Goal: Information Seeking & Learning: Learn about a topic

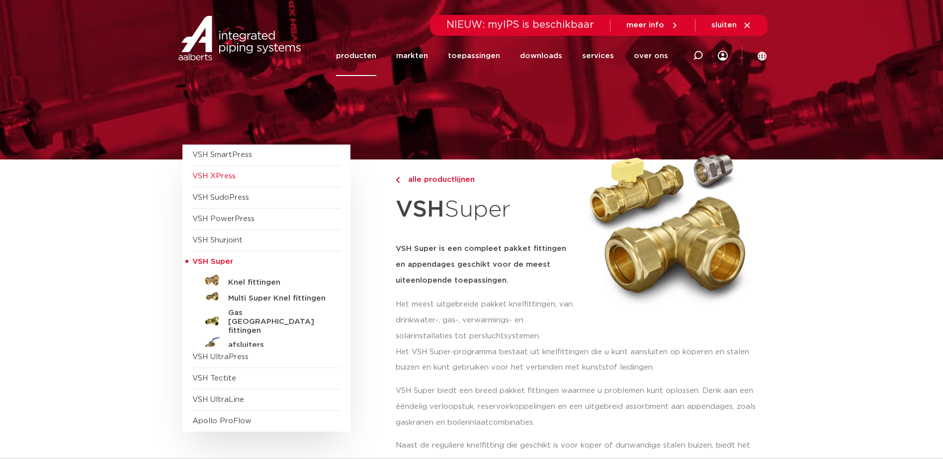
click at [220, 176] on span "VSH XPress" at bounding box center [213, 175] width 43 height 7
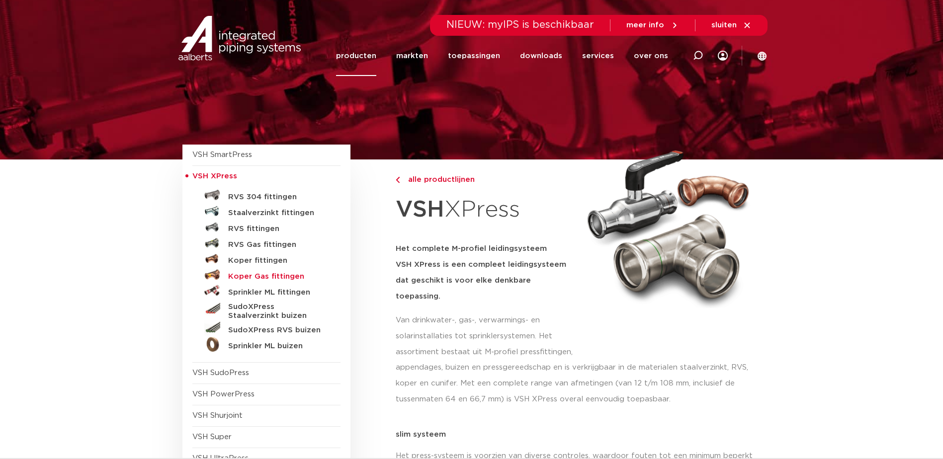
click at [287, 281] on h5 "Koper Gas fittingen" at bounding box center [277, 276] width 98 height 9
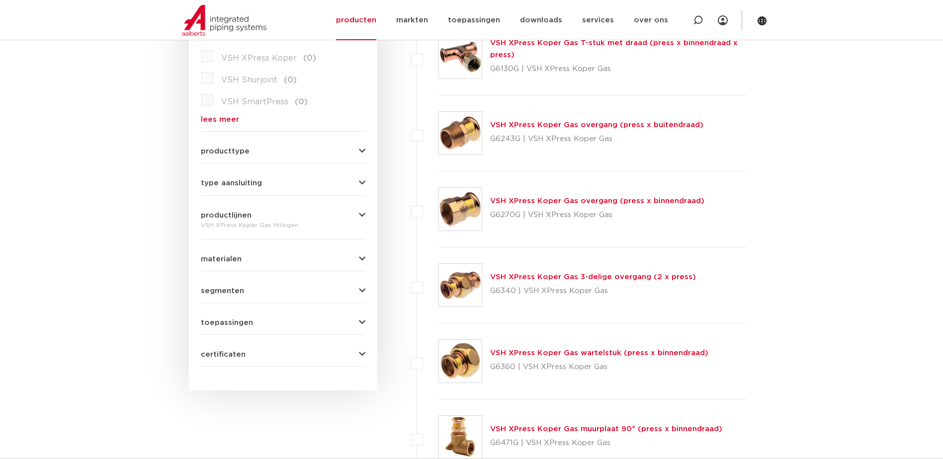
click at [238, 353] on span "certificaten" at bounding box center [223, 354] width 45 height 7
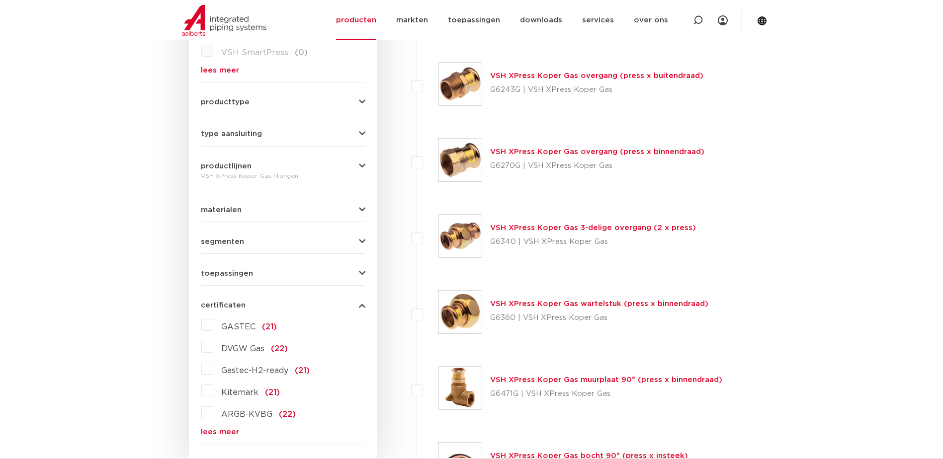
scroll to position [397, 0]
click at [227, 433] on link "lees meer" at bounding box center [283, 431] width 164 height 7
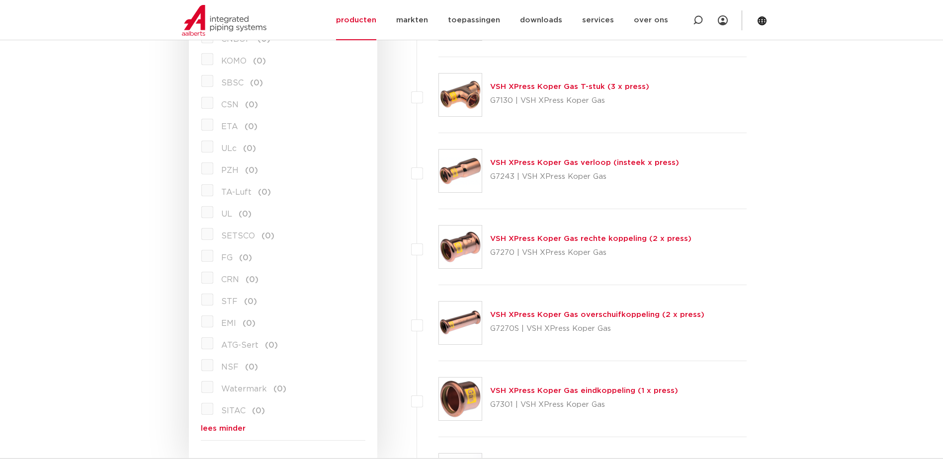
scroll to position [1391, 0]
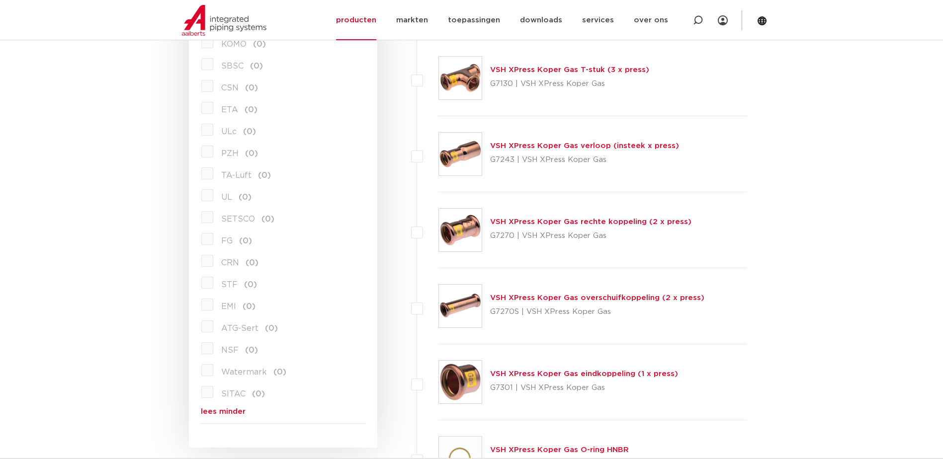
click at [237, 408] on link "lees minder" at bounding box center [283, 411] width 164 height 7
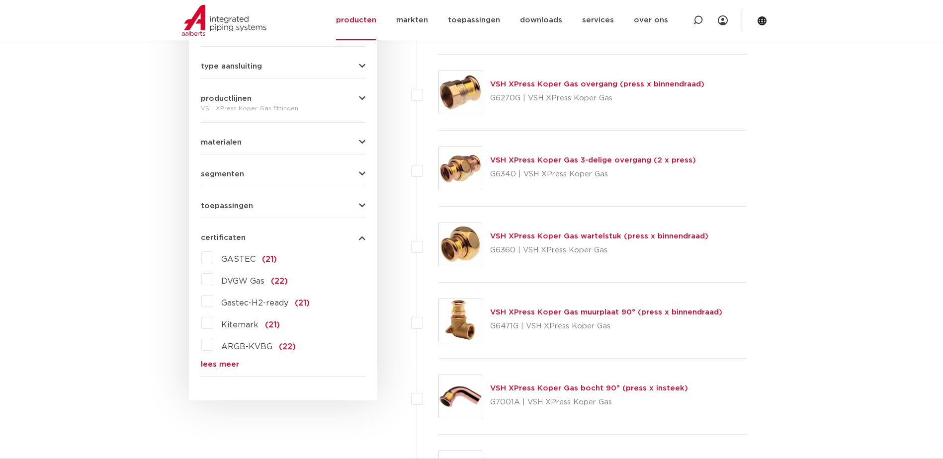
scroll to position [447, 0]
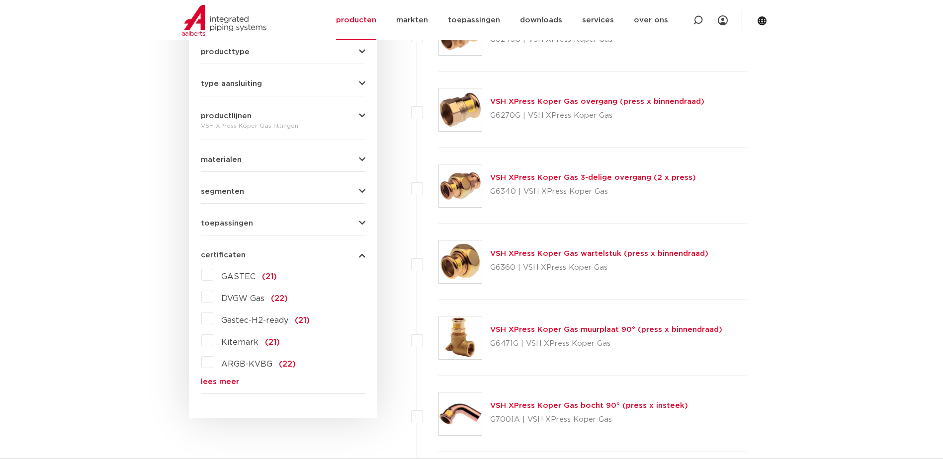
click at [213, 297] on label "DVGW Gas (22)" at bounding box center [250, 297] width 75 height 16
click at [0, 0] on input "DVGW Gas (22)" at bounding box center [0, 0] width 0 height 0
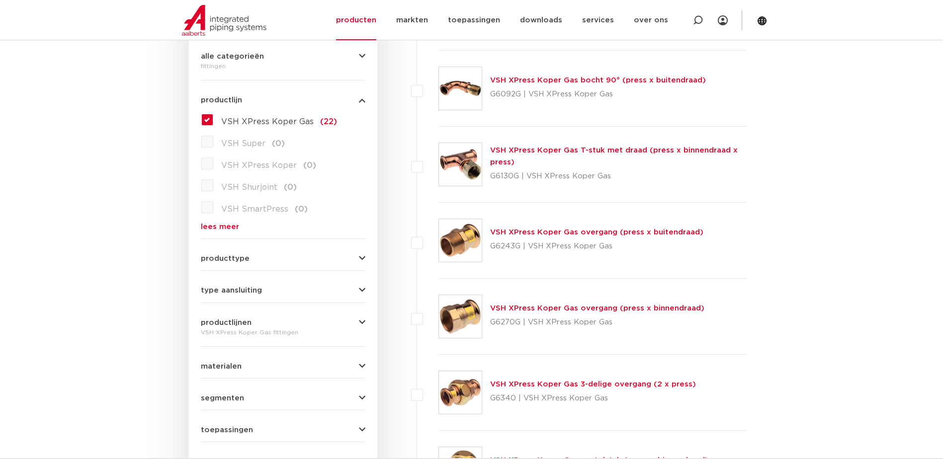
scroll to position [248, 0]
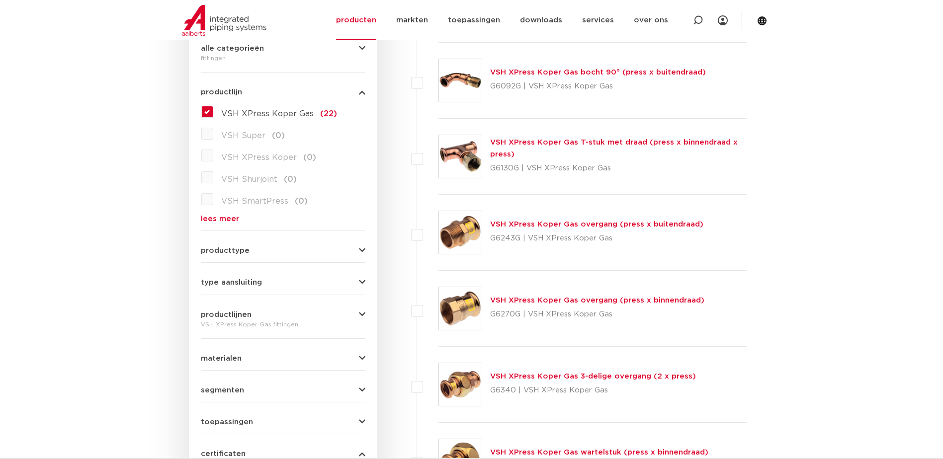
click at [228, 247] on span "producttype" at bounding box center [225, 250] width 49 height 7
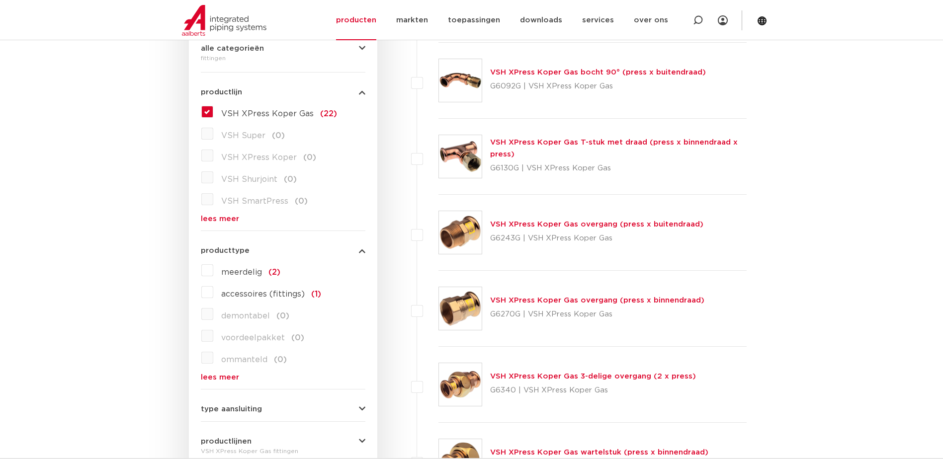
click at [227, 247] on span "producttype" at bounding box center [225, 250] width 49 height 7
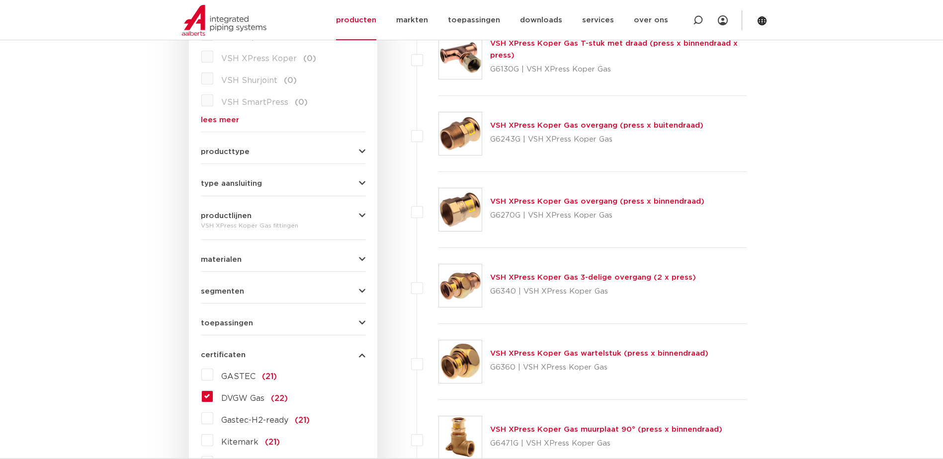
scroll to position [348, 0]
click at [213, 395] on label "DVGW Gas (22)" at bounding box center [250, 396] width 75 height 16
click at [0, 0] on input "DVGW Gas (22)" at bounding box center [0, 0] width 0 height 0
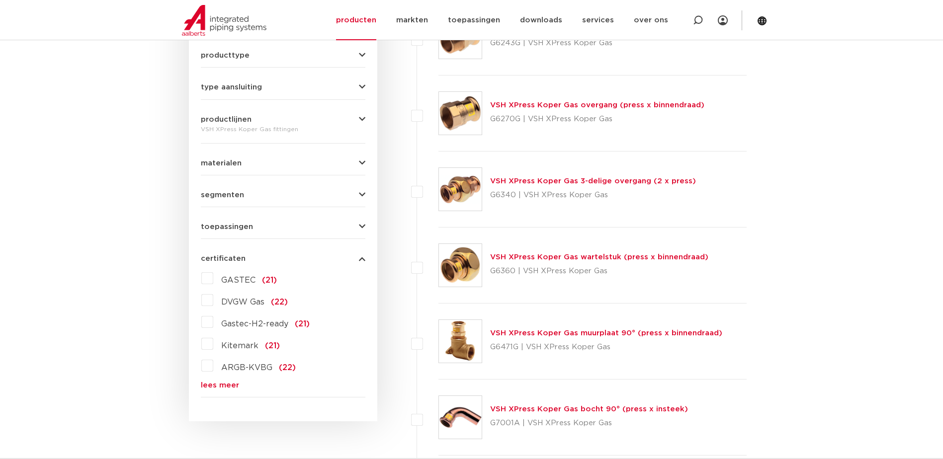
scroll to position [447, 0]
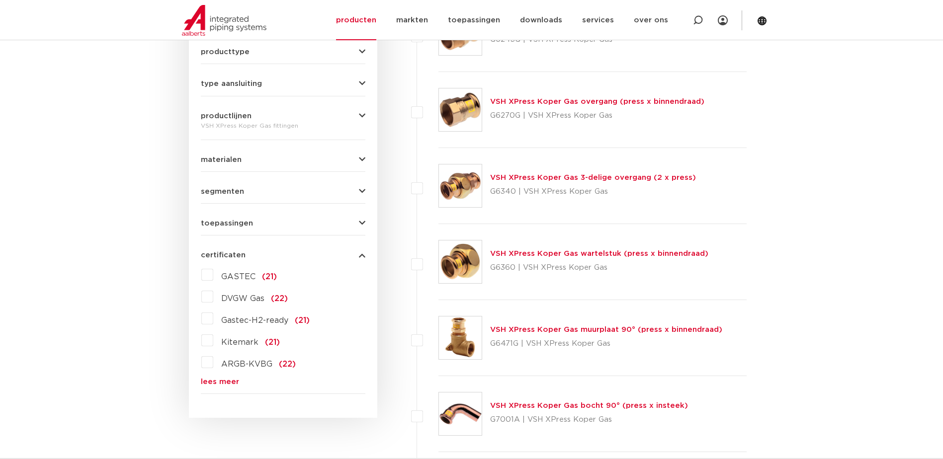
click at [225, 383] on link "lees meer" at bounding box center [283, 381] width 164 height 7
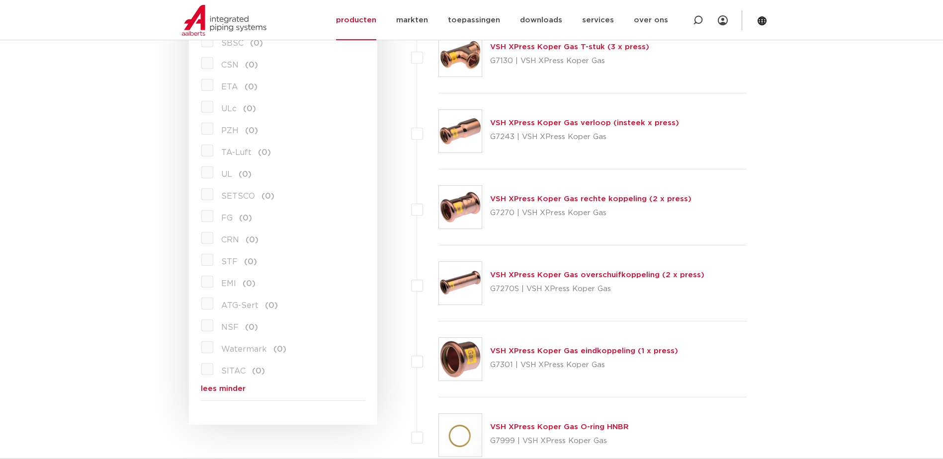
scroll to position [1491, 0]
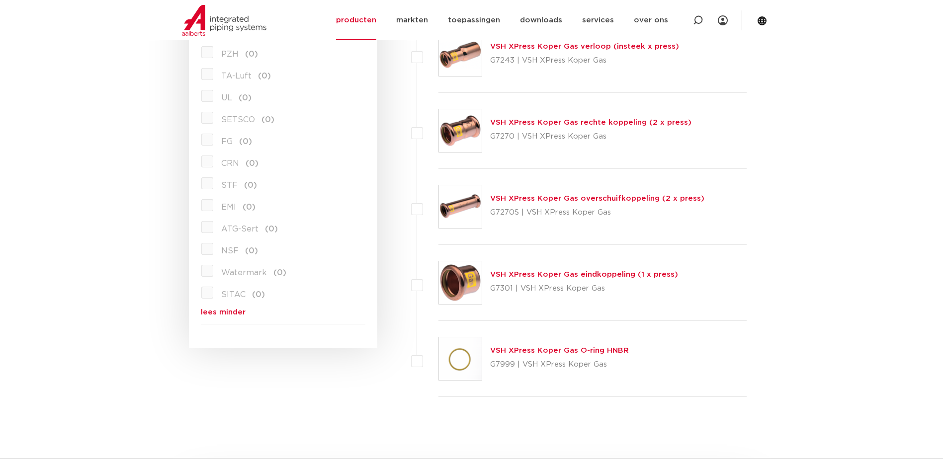
click at [231, 309] on link "lees minder" at bounding box center [283, 312] width 164 height 7
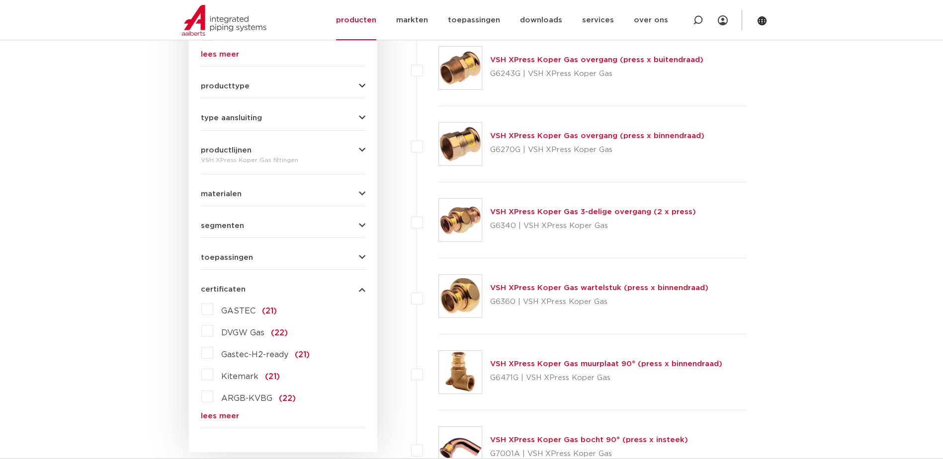
scroll to position [348, 0]
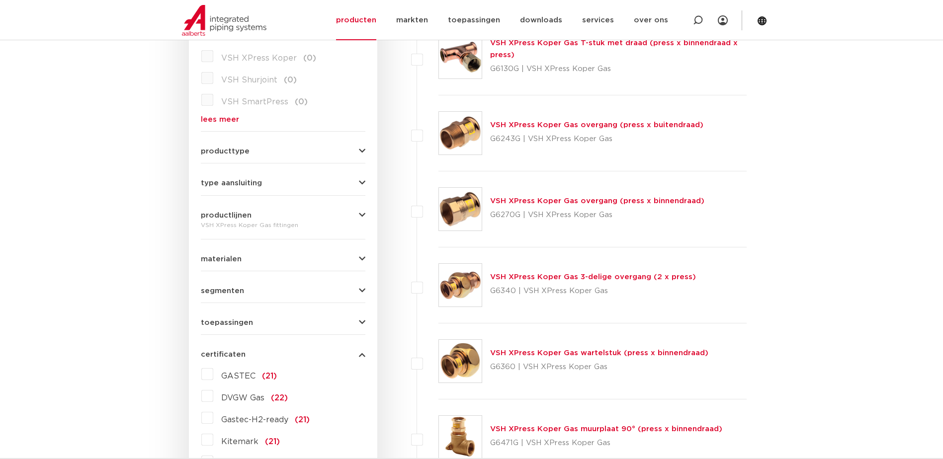
click at [230, 317] on div "toepassingen aardgas (22) waterstof (H2) (21) verwarming (0) perslucht (0) koel…" at bounding box center [283, 318] width 164 height 15
click at [235, 319] on span "toepassingen" at bounding box center [227, 322] width 52 height 7
click at [241, 342] on span "aardgas" at bounding box center [236, 344] width 31 height 8
click at [0, 0] on input "aardgas (22)" at bounding box center [0, 0] width 0 height 0
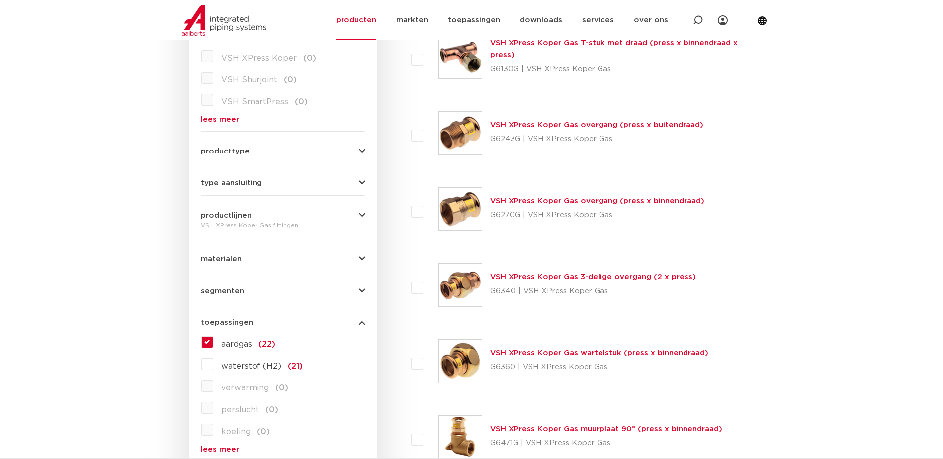
click at [216, 290] on span "segmenten" at bounding box center [222, 290] width 43 height 7
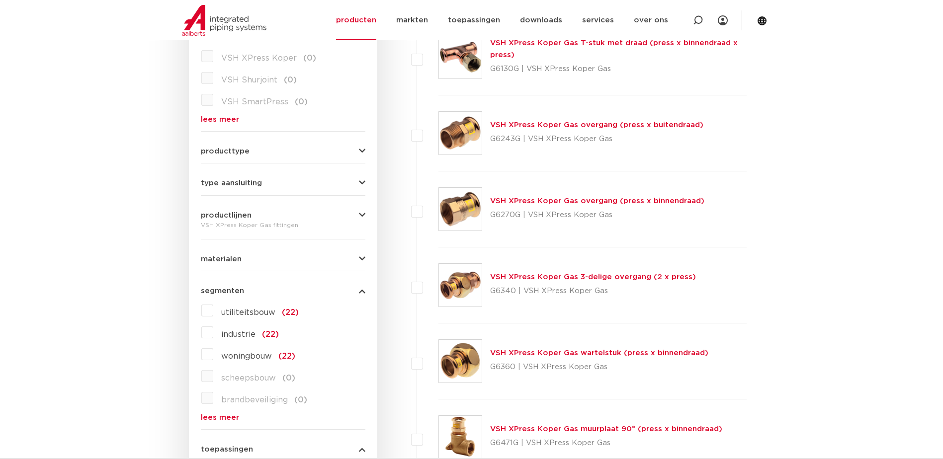
click at [213, 359] on label "woningbouw (22)" at bounding box center [254, 354] width 82 height 16
click at [0, 0] on input "woningbouw (22)" at bounding box center [0, 0] width 0 height 0
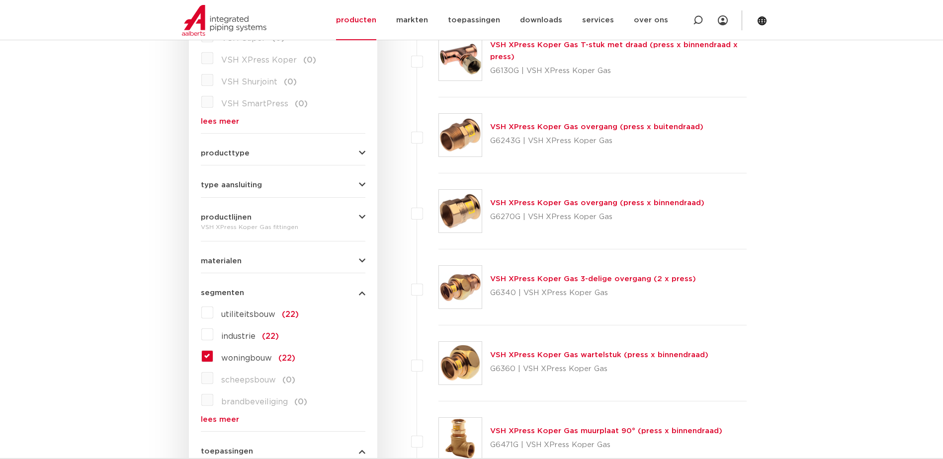
scroll to position [348, 0]
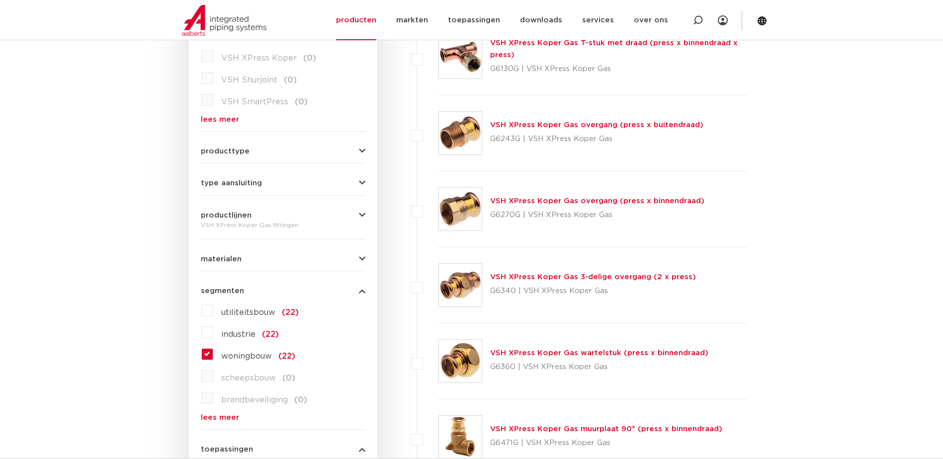
click at [225, 258] on span "materialen" at bounding box center [221, 258] width 41 height 7
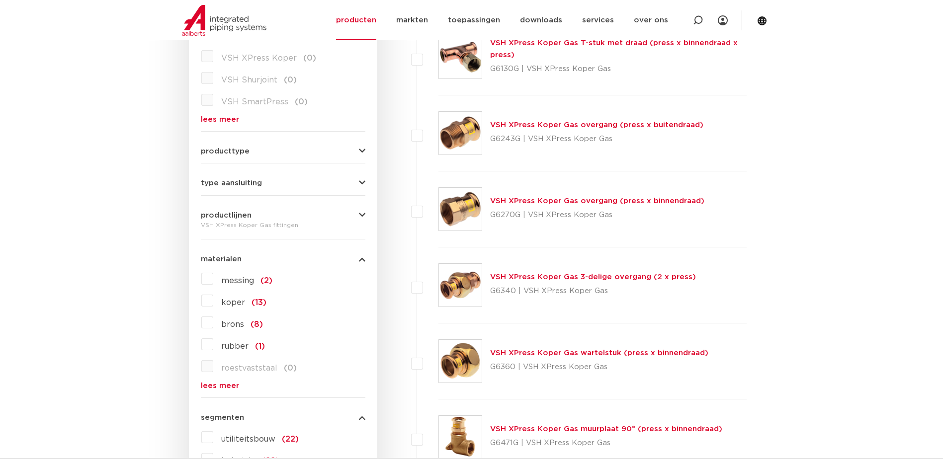
click at [238, 304] on span "koper" at bounding box center [233, 303] width 24 height 8
click at [0, 0] on input "koper (13)" at bounding box center [0, 0] width 0 height 0
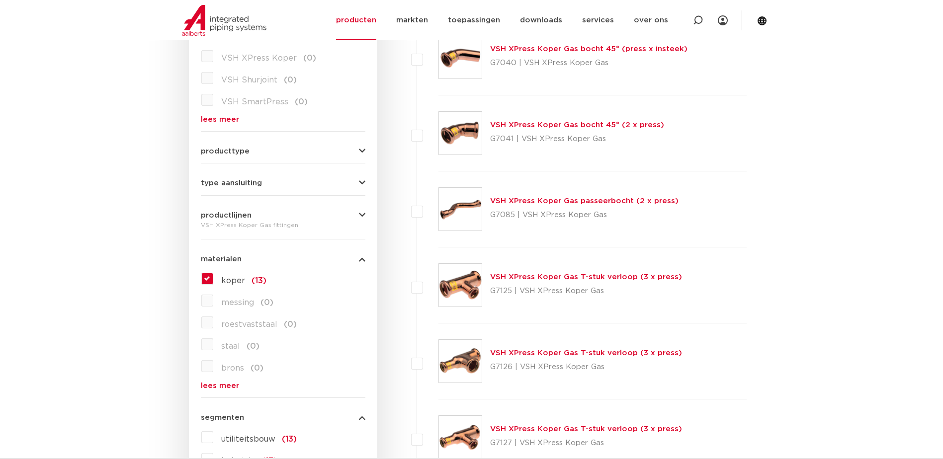
click at [233, 183] on span "type aansluiting" at bounding box center [231, 182] width 61 height 7
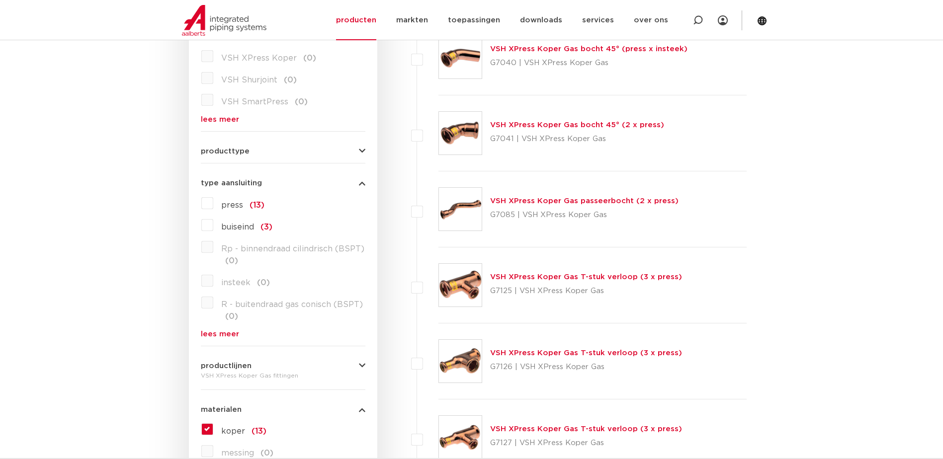
click at [272, 305] on span "R - buitendraad gas conisch (BSPT)" at bounding box center [292, 305] width 142 height 8
click at [213, 307] on label "R - buitendraad gas conisch (BSPT) (0)" at bounding box center [289, 309] width 152 height 28
click at [213, 205] on label "press (13)" at bounding box center [238, 203] width 51 height 16
click at [0, 0] on input "press (13)" at bounding box center [0, 0] width 0 height 0
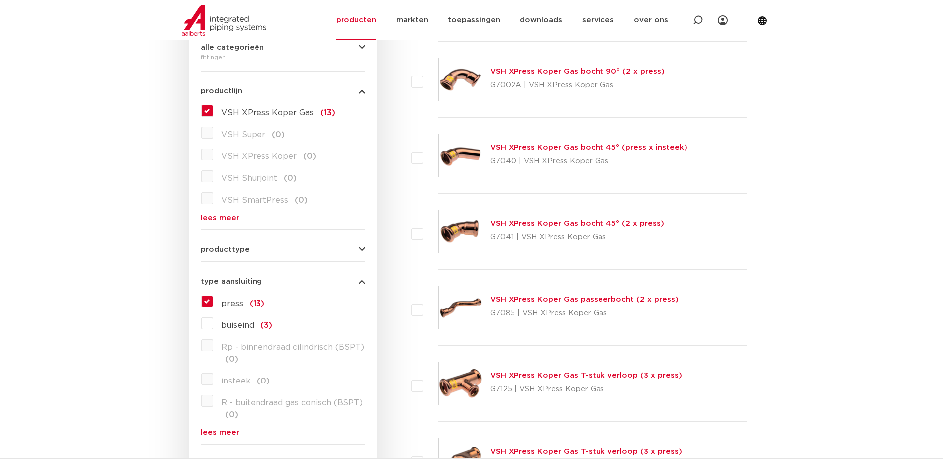
scroll to position [248, 0]
click at [218, 248] on span "producttype" at bounding box center [225, 250] width 49 height 7
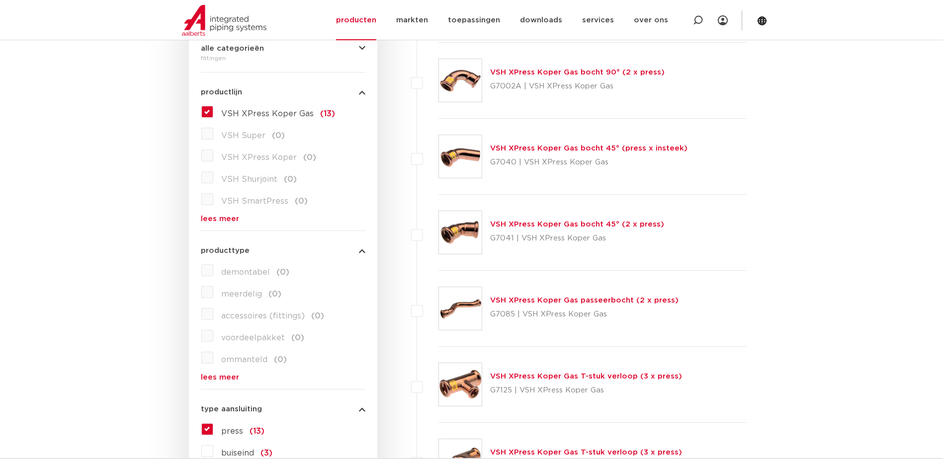
click at [236, 379] on link "lees meer" at bounding box center [283, 377] width 164 height 7
click at [221, 423] on link "lees minder" at bounding box center [283, 420] width 164 height 7
click at [559, 228] on link "VSH XPress Koper Gas bocht 45° (2 x press)" at bounding box center [577, 224] width 174 height 7
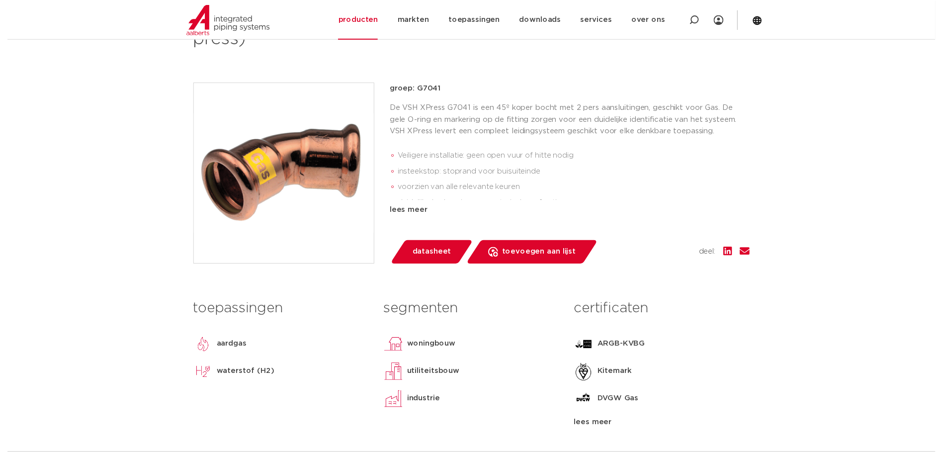
scroll to position [199, 0]
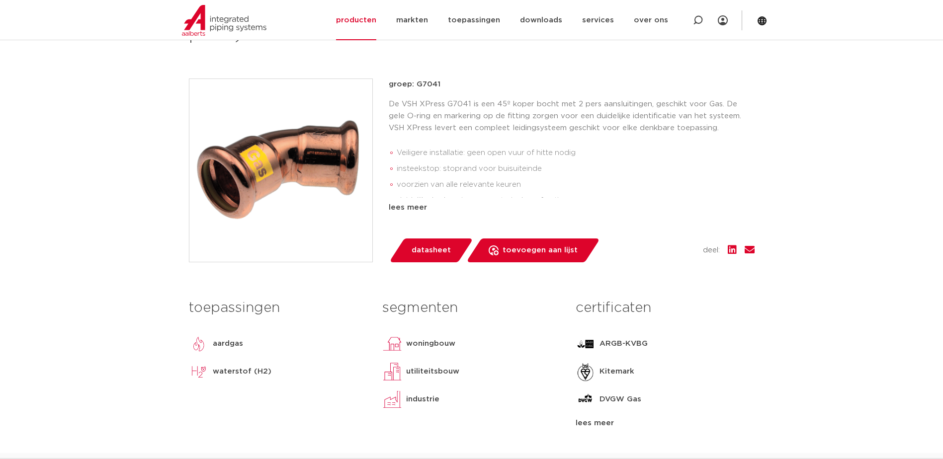
click at [437, 251] on span "datasheet" at bounding box center [430, 250] width 39 height 16
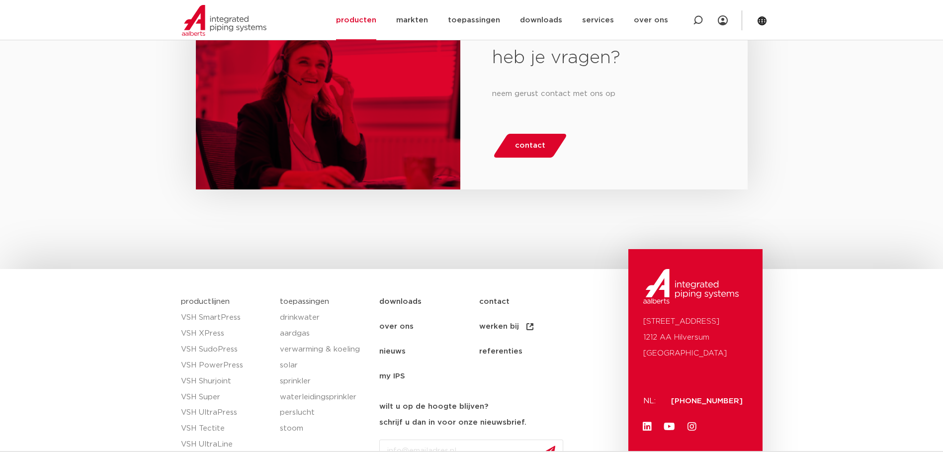
scroll to position [886, 0]
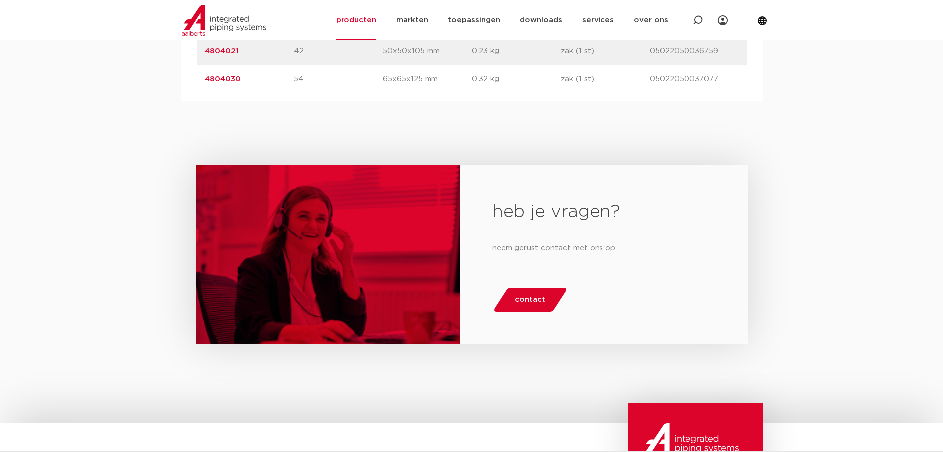
click at [518, 304] on span "contact" at bounding box center [530, 300] width 30 height 16
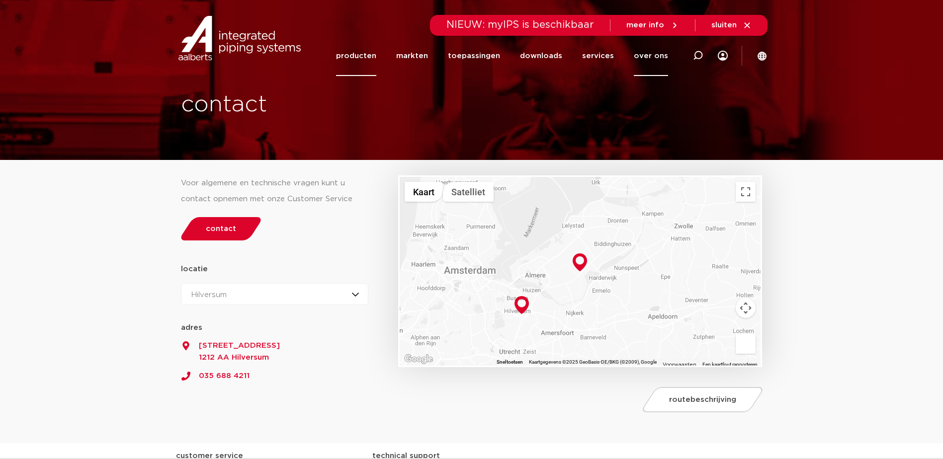
click at [372, 56] on link "producten" at bounding box center [356, 56] width 40 height 40
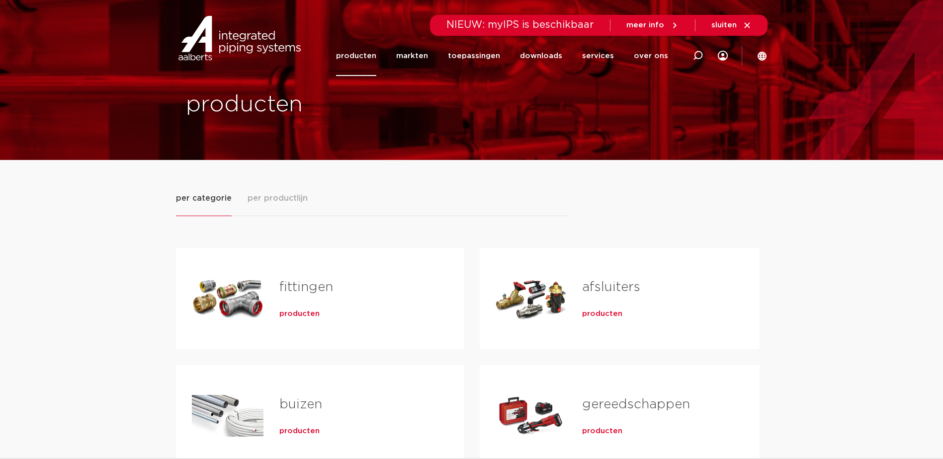
click at [317, 285] on link "fittingen" at bounding box center [306, 287] width 54 height 13
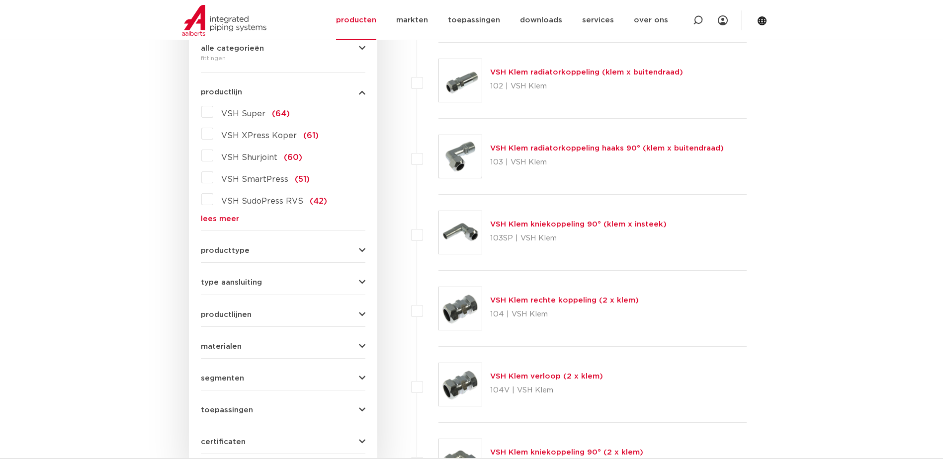
click at [271, 135] on span "VSH XPress Koper" at bounding box center [259, 136] width 76 height 8
click at [0, 0] on input "VSH XPress Koper (61)" at bounding box center [0, 0] width 0 height 0
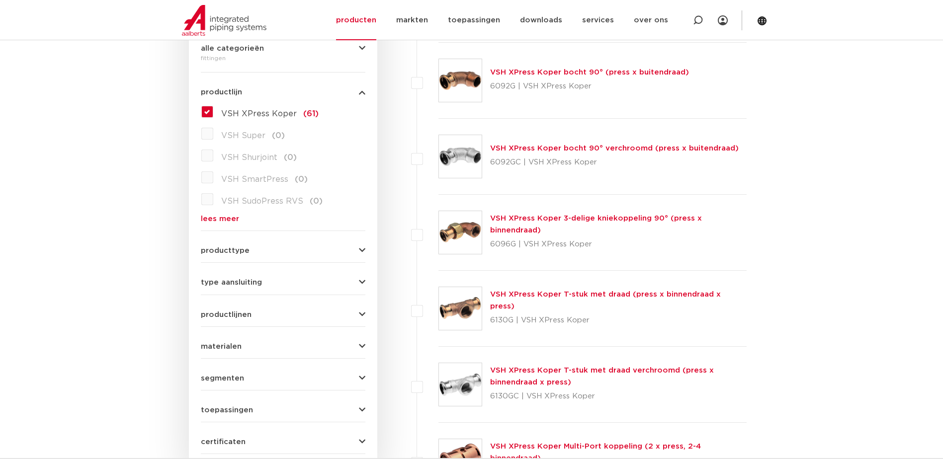
click at [221, 251] on span "producttype" at bounding box center [225, 250] width 49 height 7
click at [224, 220] on link "lees meer" at bounding box center [283, 218] width 164 height 7
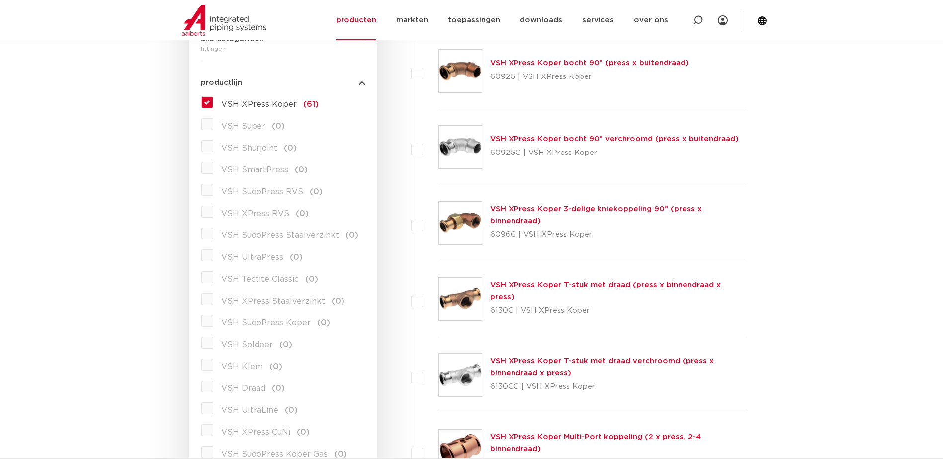
scroll to position [248, 0]
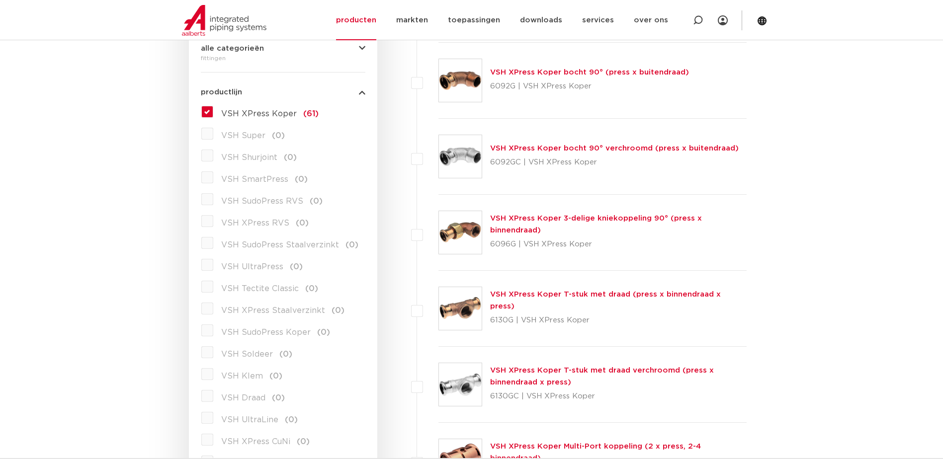
click at [213, 111] on label "VSH XPress Koper (61)" at bounding box center [265, 112] width 105 height 16
click at [0, 0] on input "VSH XPress Koper (61)" at bounding box center [0, 0] width 0 height 0
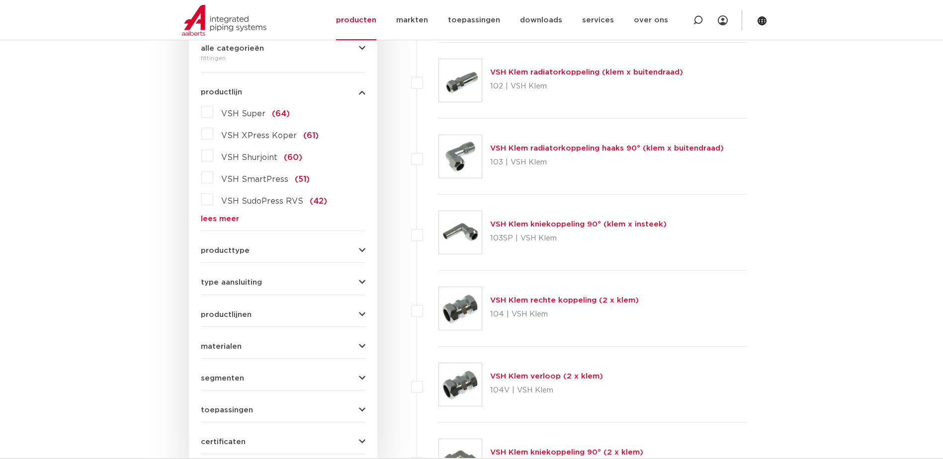
click at [278, 135] on span "VSH XPress Koper" at bounding box center [259, 136] width 76 height 8
click at [0, 0] on input "VSH XPress Koper (61)" at bounding box center [0, 0] width 0 height 0
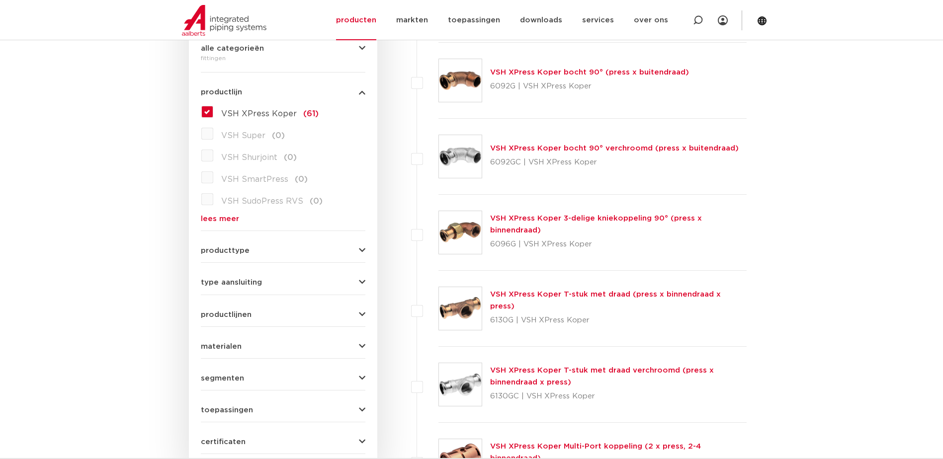
click at [234, 220] on link "lees meer" at bounding box center [283, 218] width 164 height 7
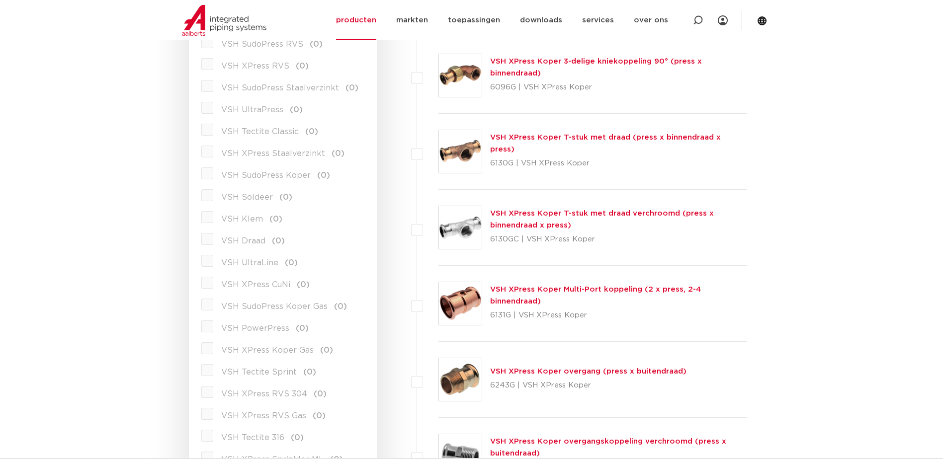
scroll to position [348, 0]
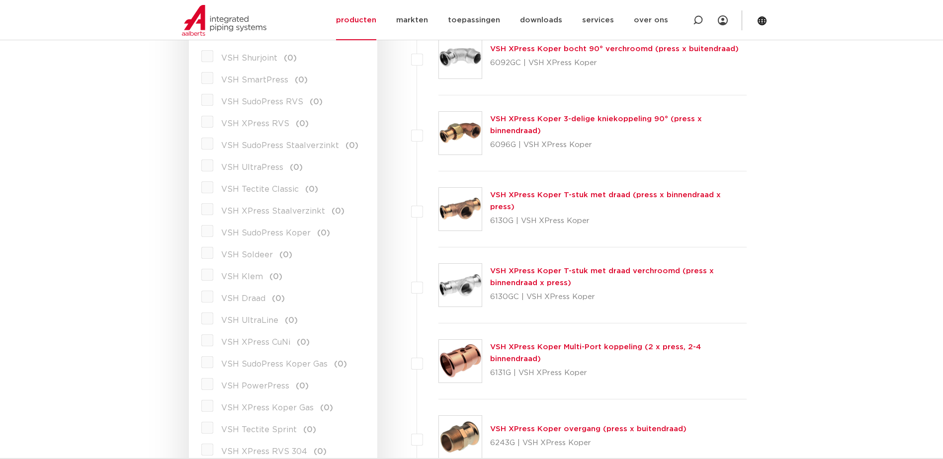
click at [269, 409] on span "VSH XPress Koper Gas" at bounding box center [267, 408] width 92 height 8
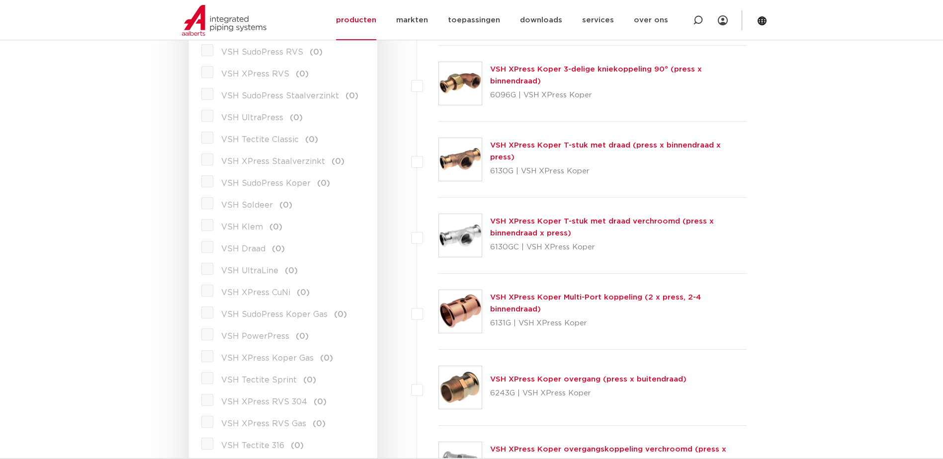
scroll to position [248, 0]
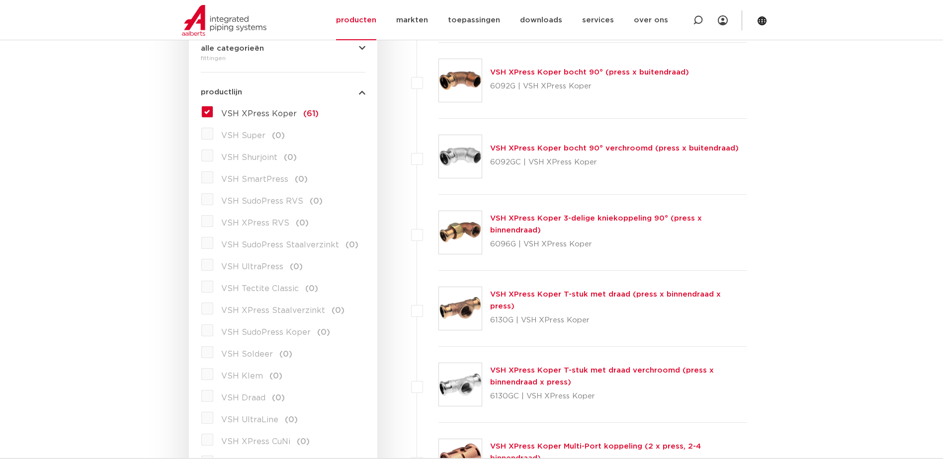
click at [213, 111] on label "VSH XPress Koper (61)" at bounding box center [265, 112] width 105 height 16
click at [0, 0] on input "VSH XPress Koper (61)" at bounding box center [0, 0] width 0 height 0
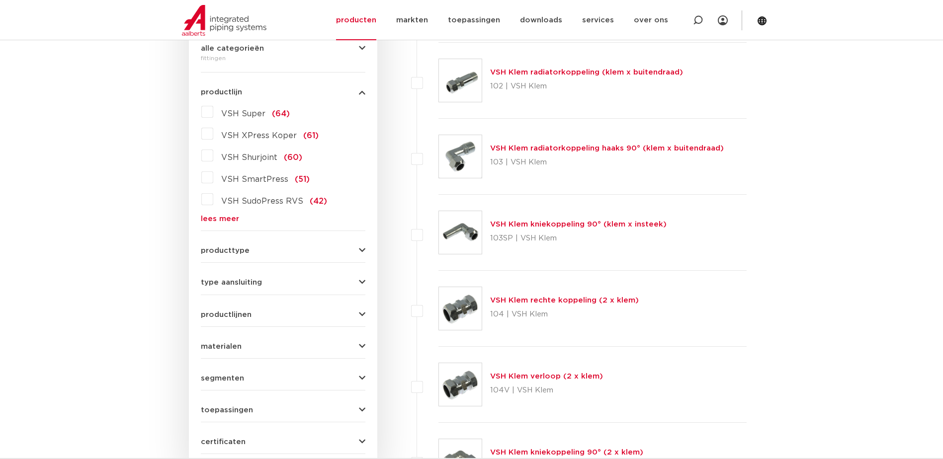
click at [226, 218] on link "lees meer" at bounding box center [283, 218] width 164 height 7
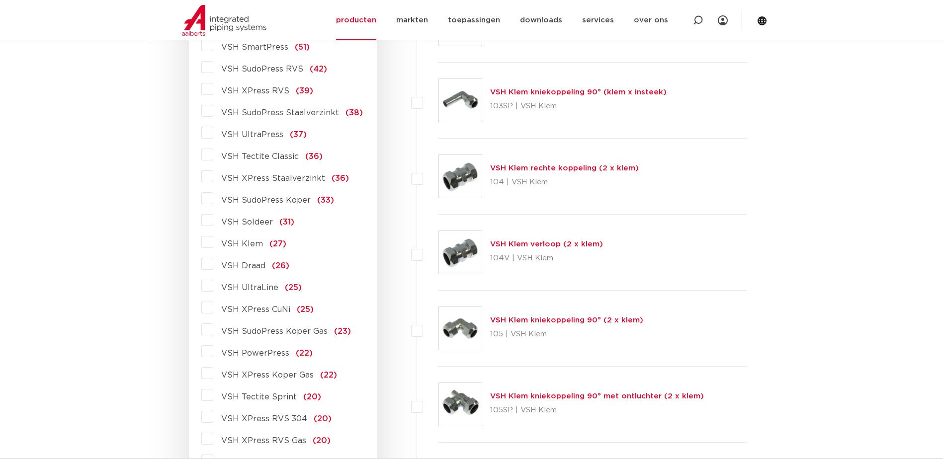
scroll to position [397, 0]
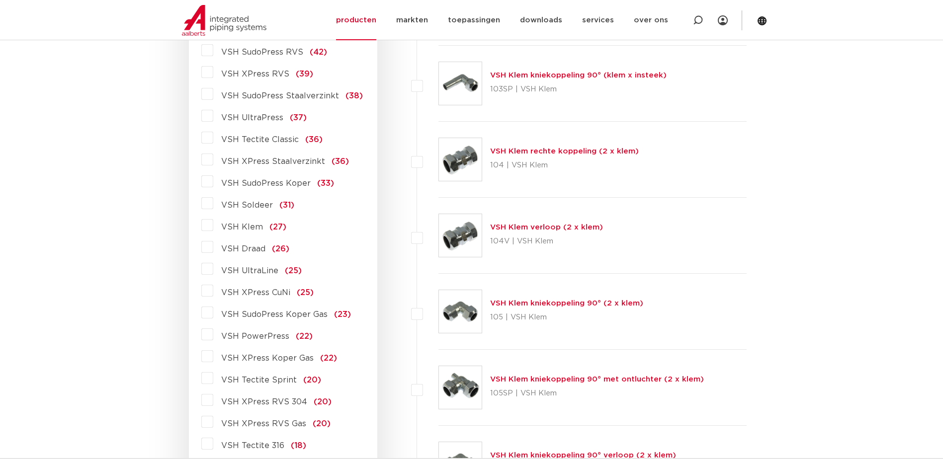
click at [302, 359] on span "VSH XPress Koper Gas" at bounding box center [267, 358] width 92 height 8
click at [0, 0] on input "VSH XPress Koper Gas (22)" at bounding box center [0, 0] width 0 height 0
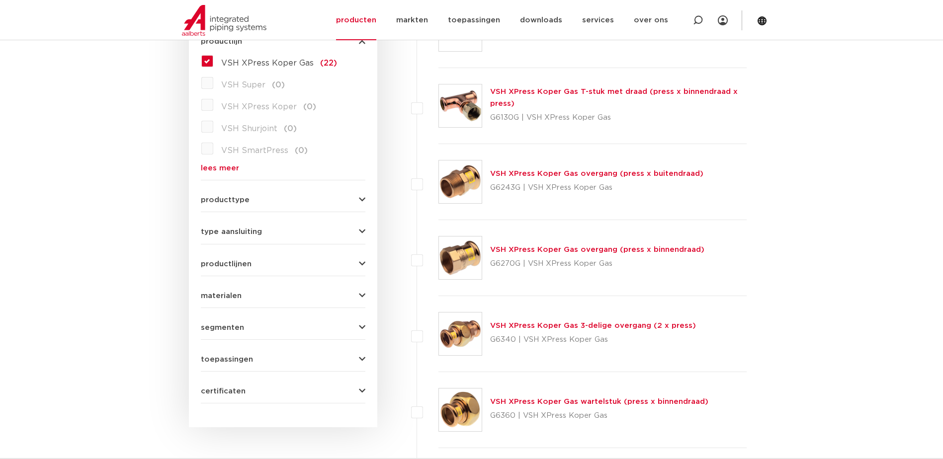
scroll to position [298, 0]
click at [539, 173] on link "VSH XPress Koper Gas overgang (press x buitendraad)" at bounding box center [596, 174] width 213 height 7
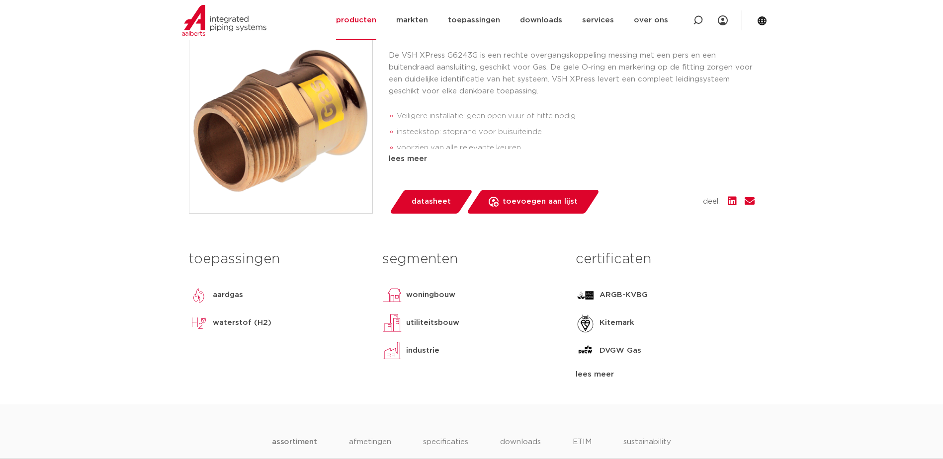
scroll to position [248, 0]
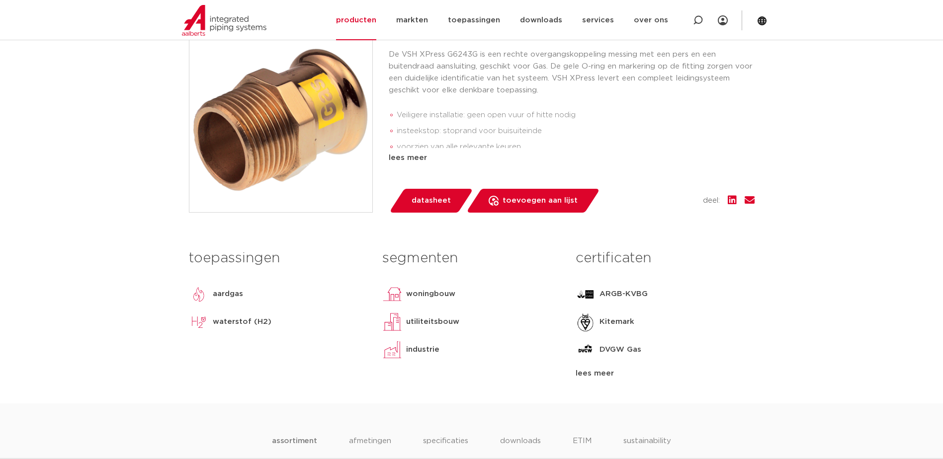
click at [605, 375] on div "lees meer" at bounding box center [664, 374] width 178 height 12
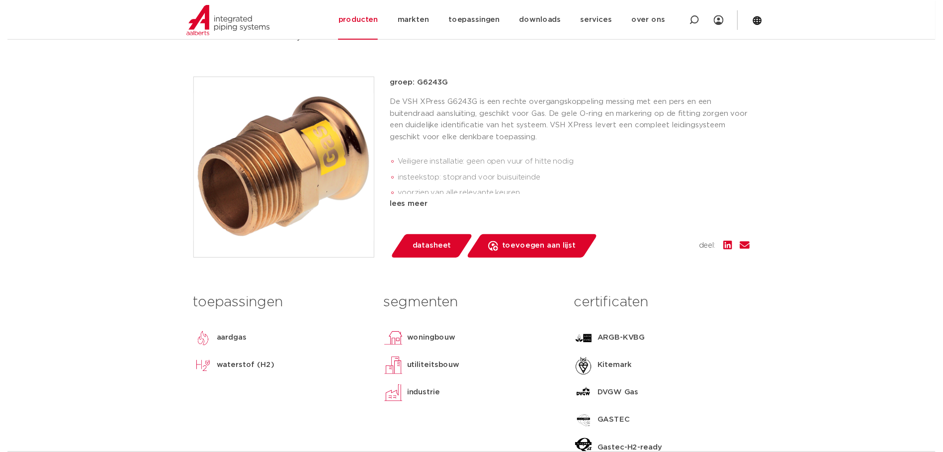
scroll to position [199, 0]
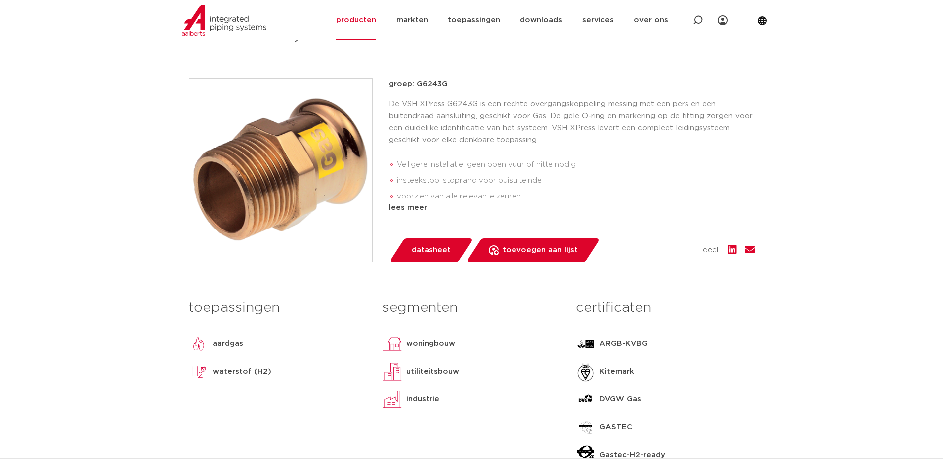
click at [413, 251] on span "datasheet" at bounding box center [430, 250] width 39 height 16
